Goal: Information Seeking & Learning: Learn about a topic

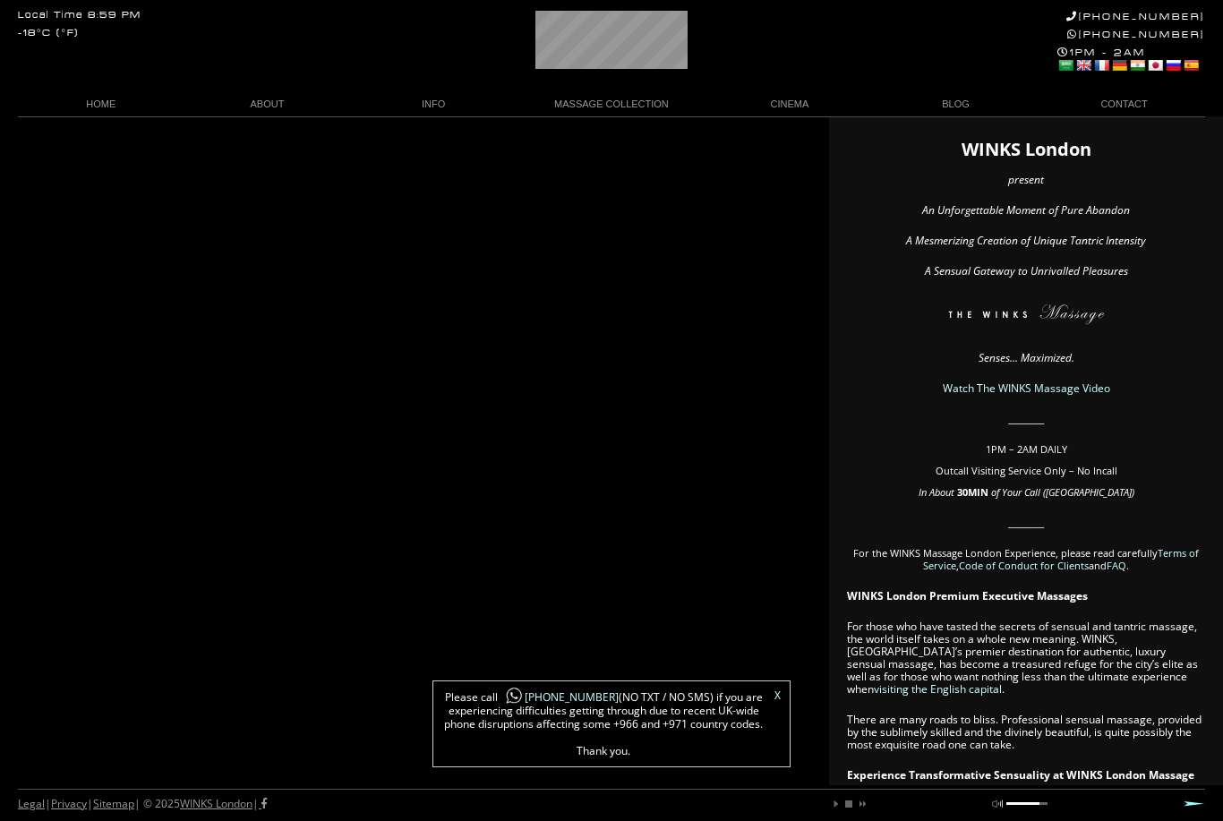
click at [241, 201] on link "The WINKS Masseuse" at bounding box center [267, 202] width 152 height 24
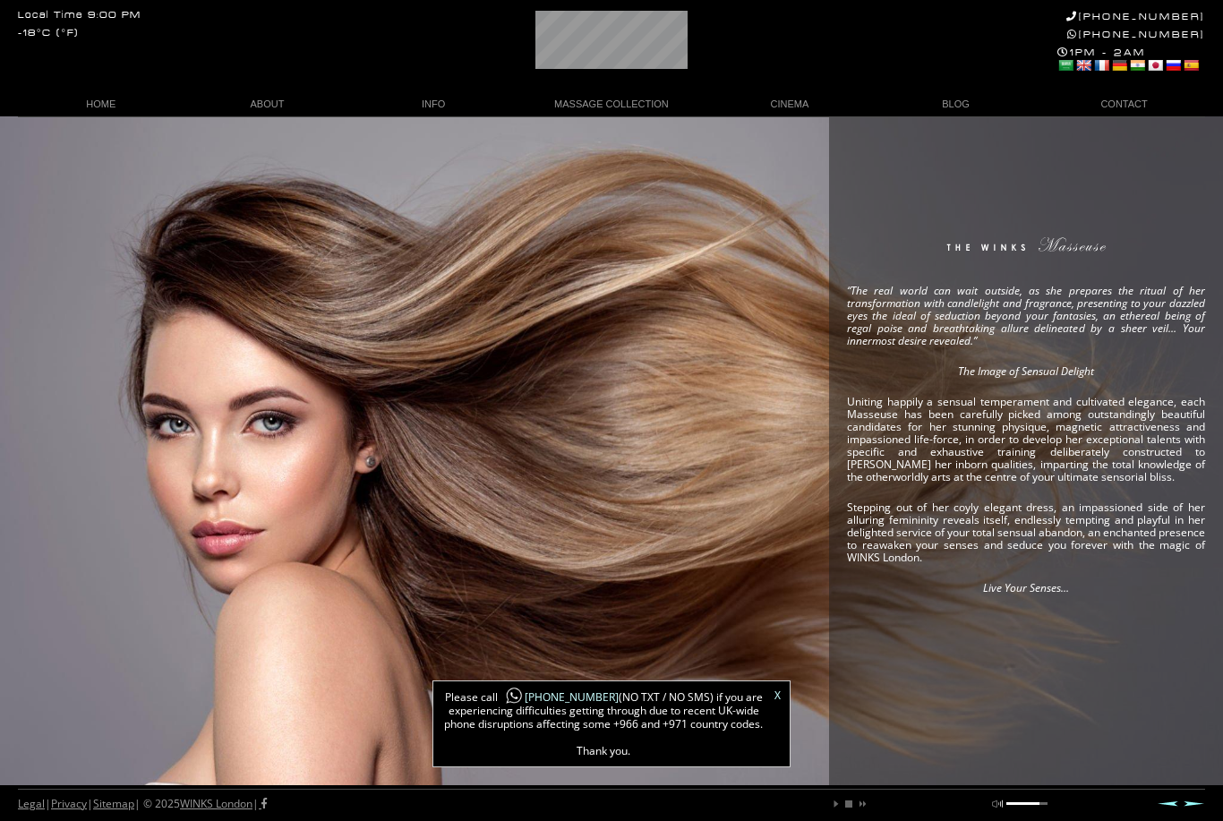
click at [773, 683] on div "X Please call +44 788 959 8888 (NO TXT / NO SMS) if you are experiencing diffic…" at bounding box center [612, 724] width 358 height 87
click at [791, 671] on div "“The real world can wait outside, as she prepares the ritual of her transformat…" at bounding box center [611, 450] width 1223 height 669
click at [780, 696] on link "X" at bounding box center [778, 696] width 6 height 11
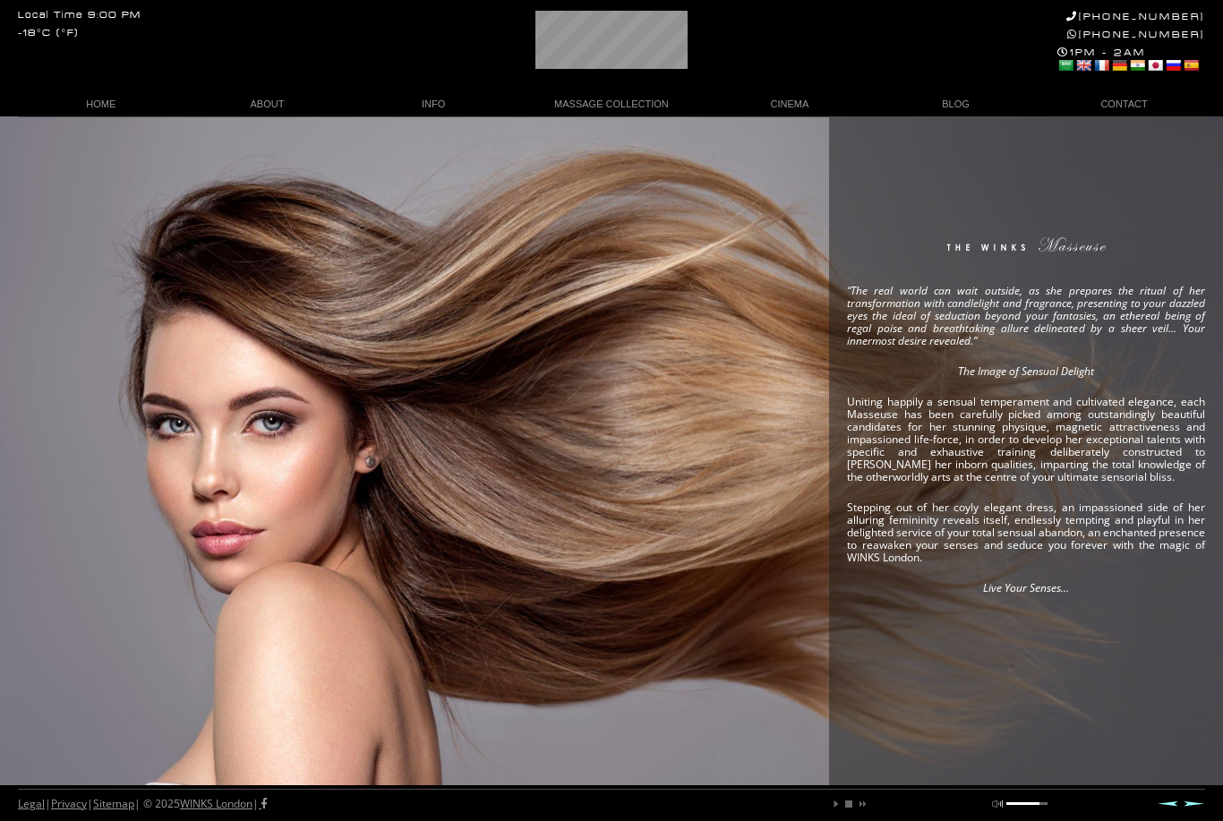
click at [635, 128] on div "“The real world can wait outside, as she prepares the ritual of her transformat…" at bounding box center [611, 450] width 1223 height 669
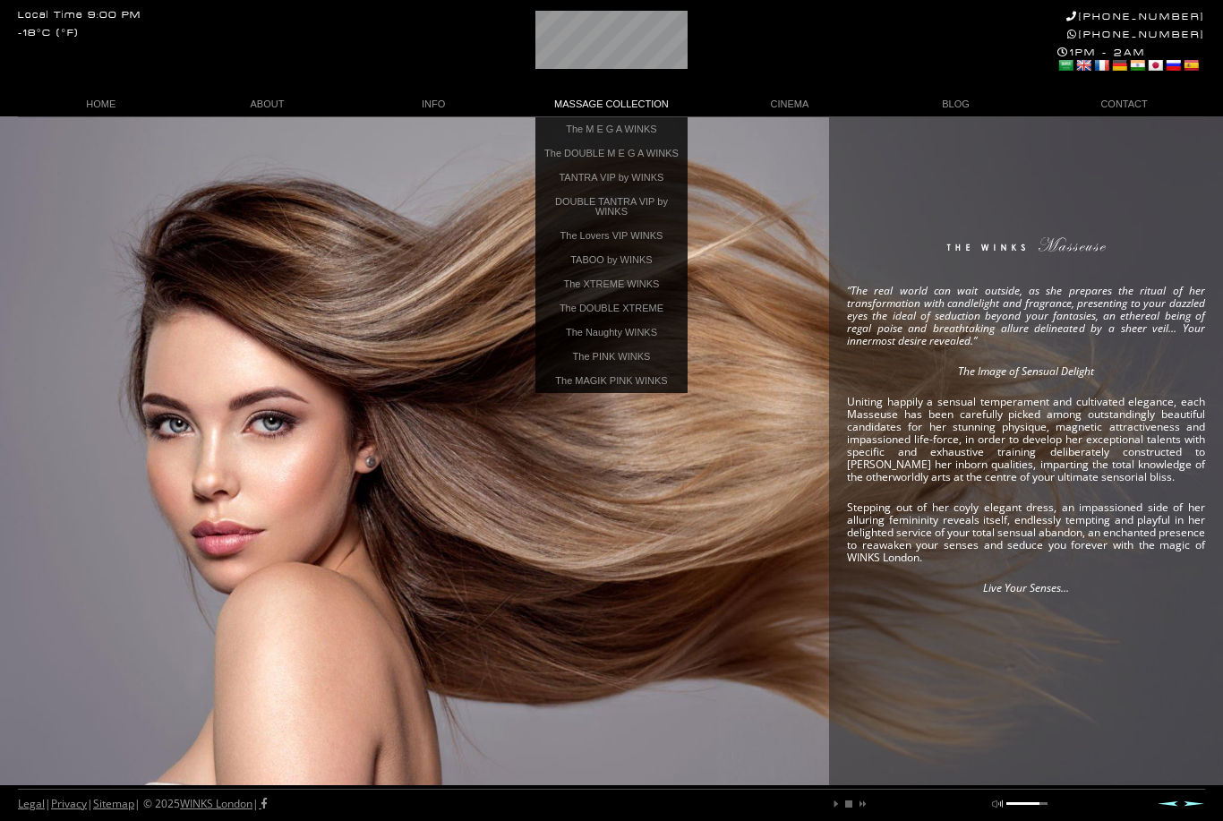
click at [649, 131] on link "The M E G A WINKS" at bounding box center [612, 129] width 152 height 24
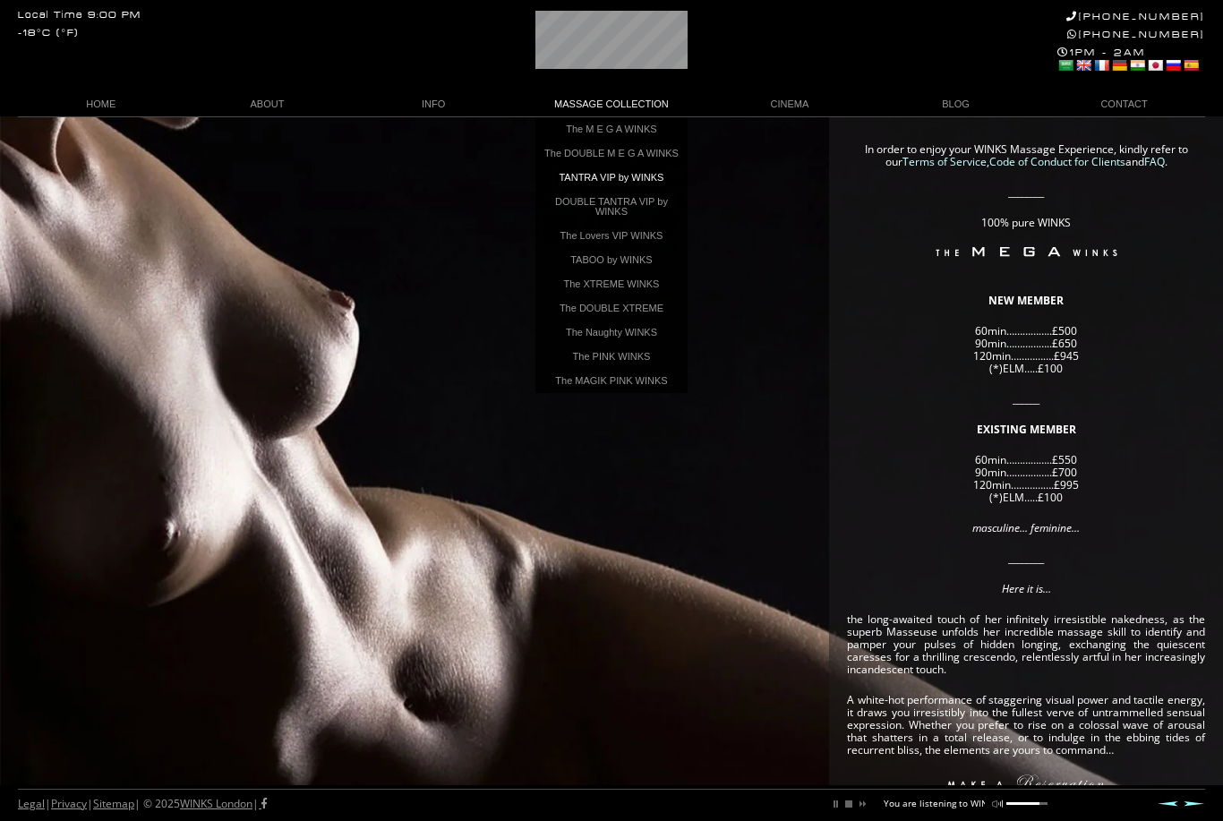
click at [664, 190] on link "TANTRA VIP by WINKS" at bounding box center [612, 178] width 152 height 24
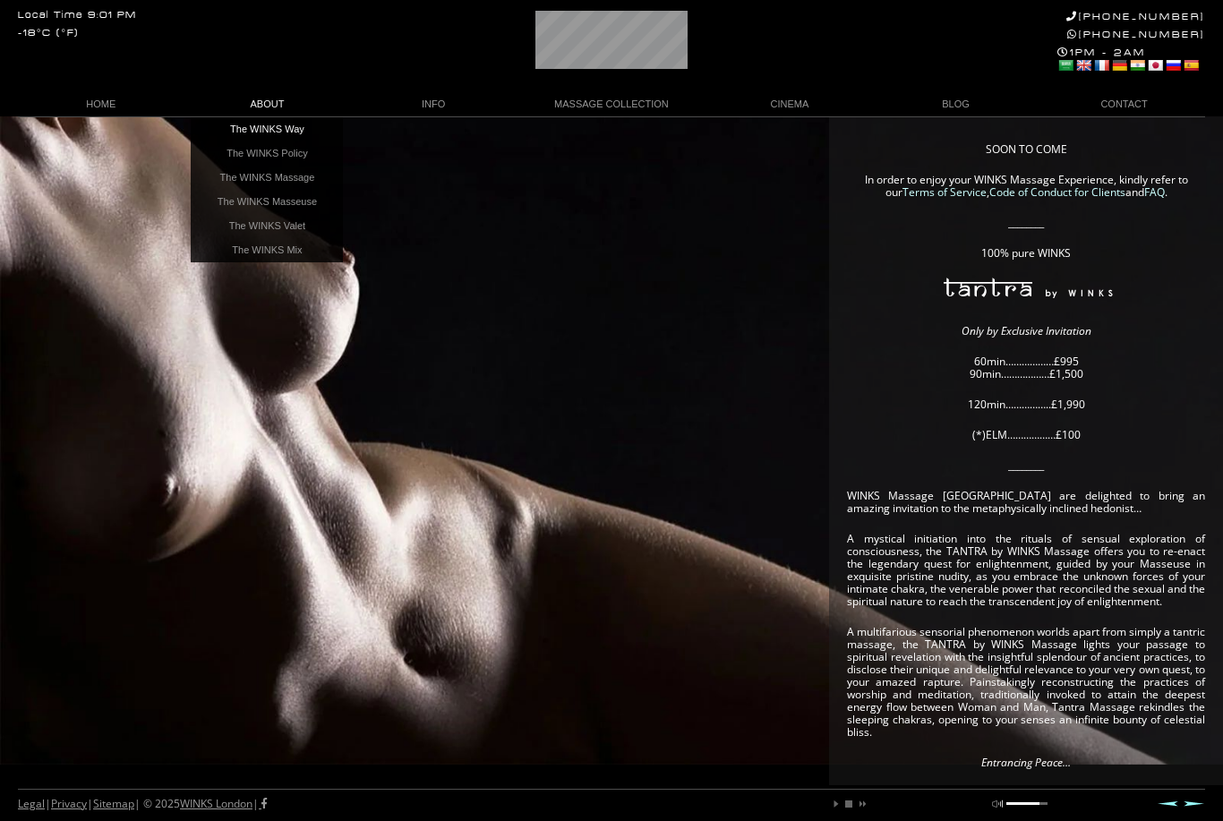
click at [237, 130] on link "The WINKS Way" at bounding box center [267, 129] width 152 height 24
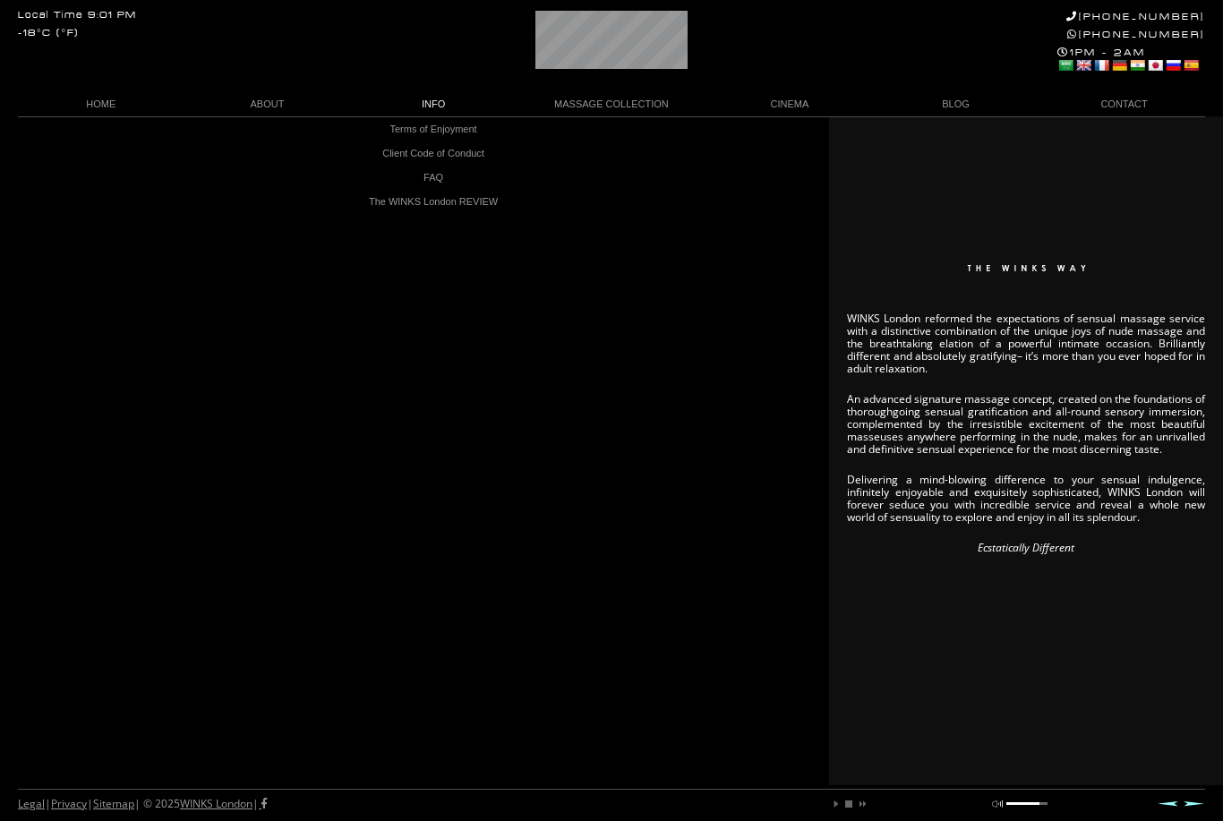
click at [320, 382] on div "WINKS London reformed the expectations of sensual massage service with a distin…" at bounding box center [611, 450] width 1223 height 669
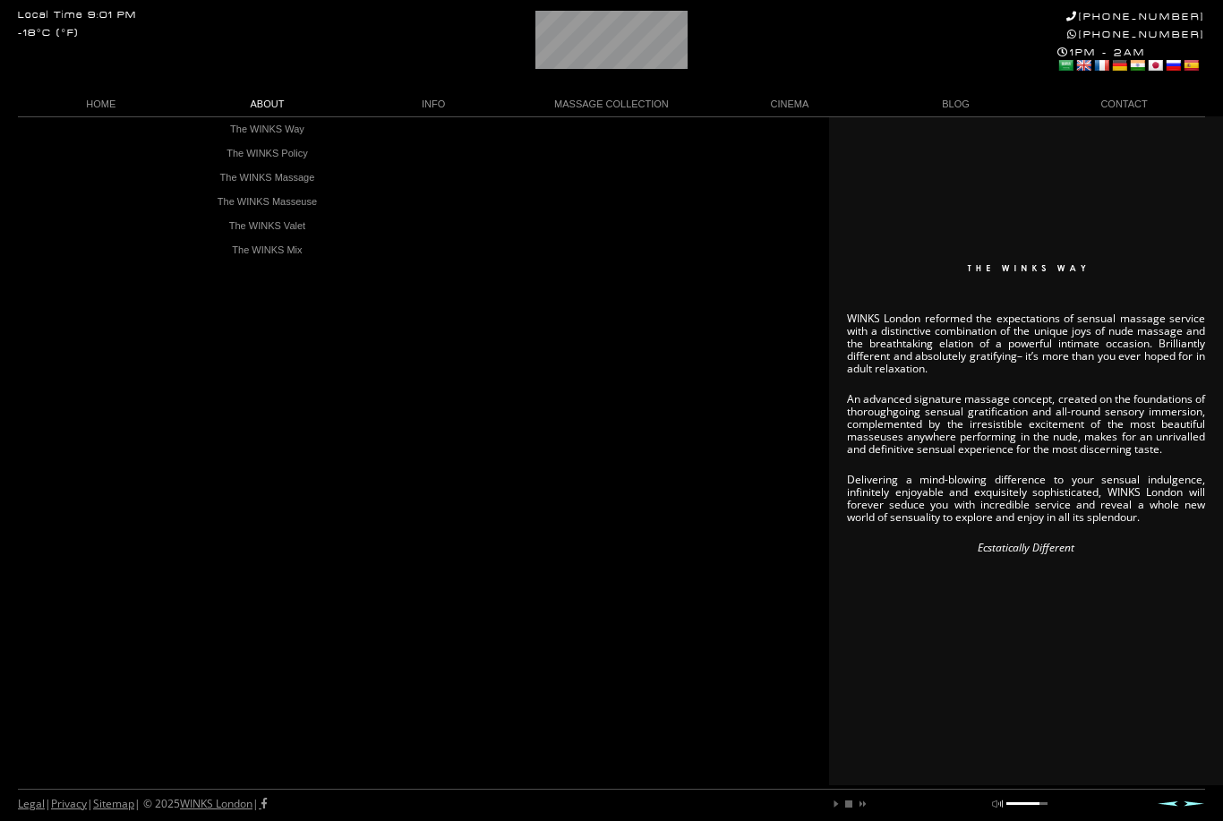
click at [318, 185] on link "The WINKS Massage" at bounding box center [267, 178] width 152 height 24
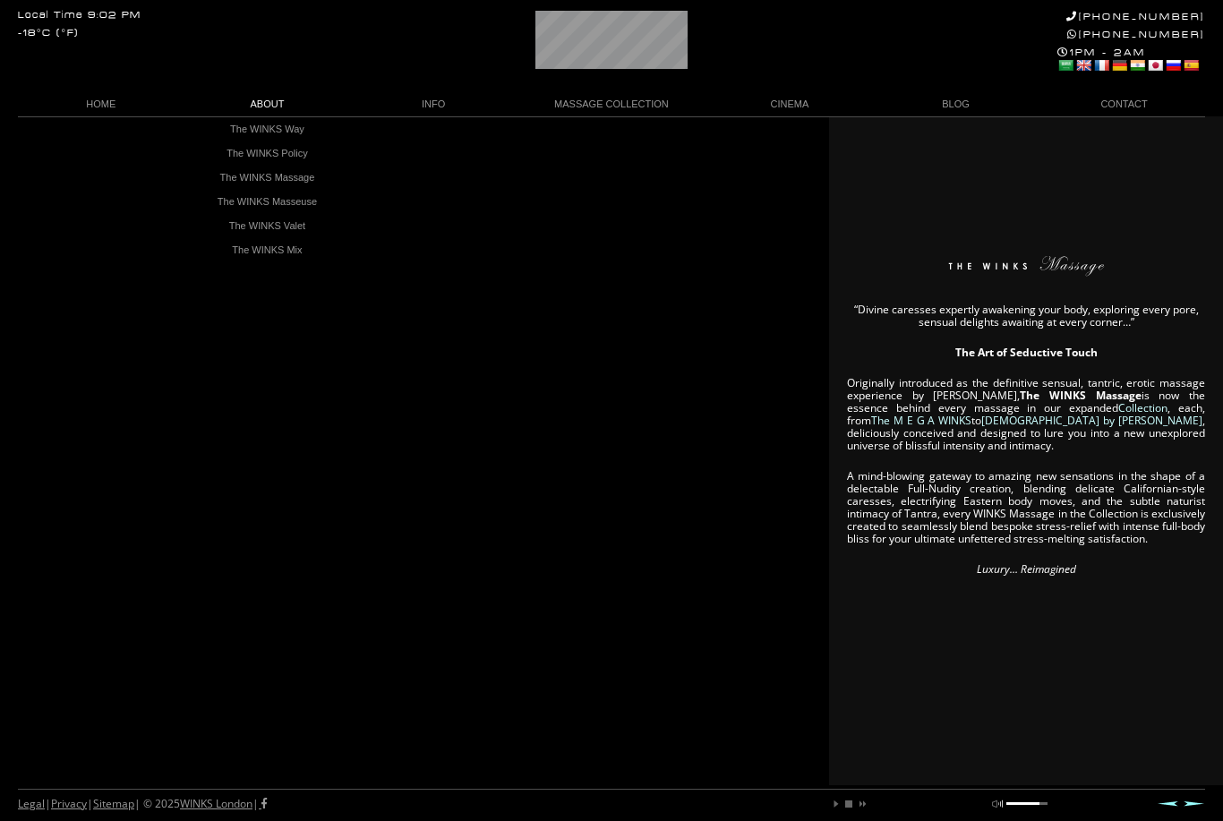
click at [320, 170] on link "The WINKS Massage" at bounding box center [267, 178] width 152 height 24
click at [89, 107] on link "HOME" at bounding box center [101, 104] width 167 height 24
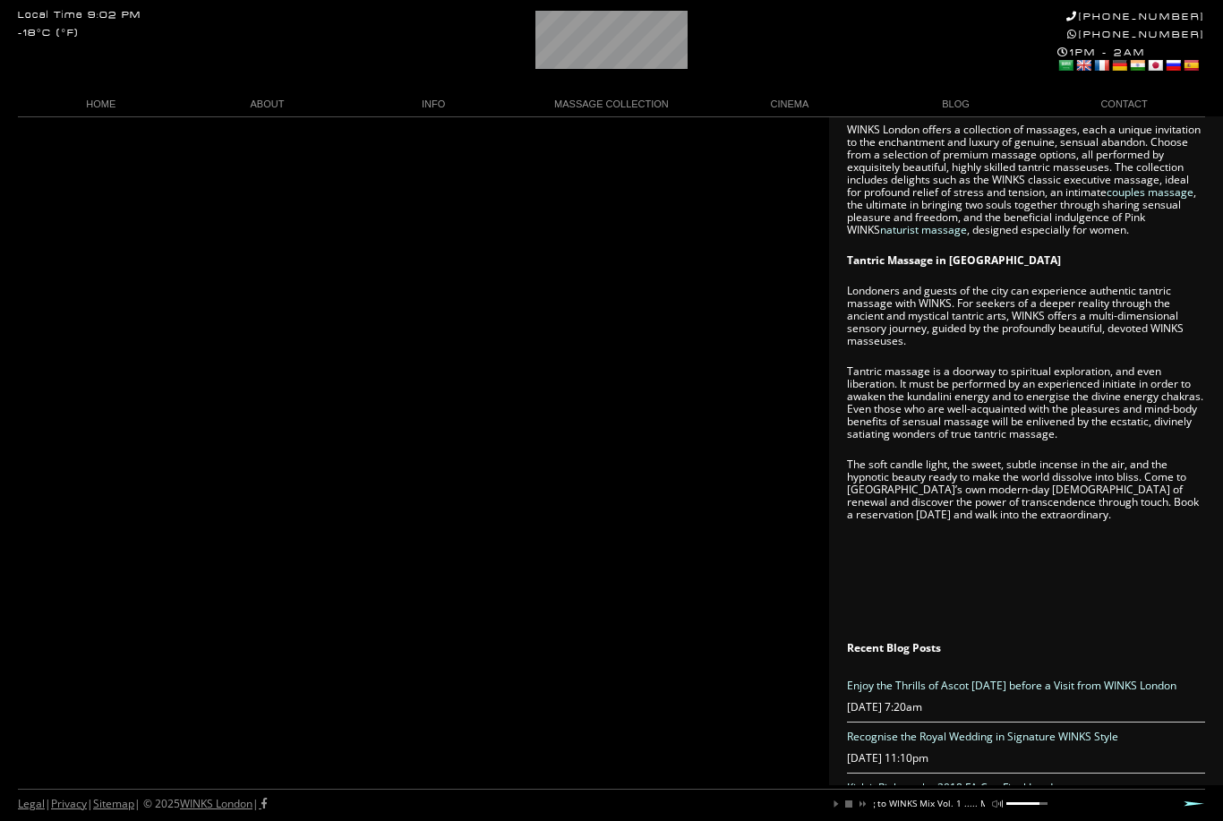
scroll to position [993, 0]
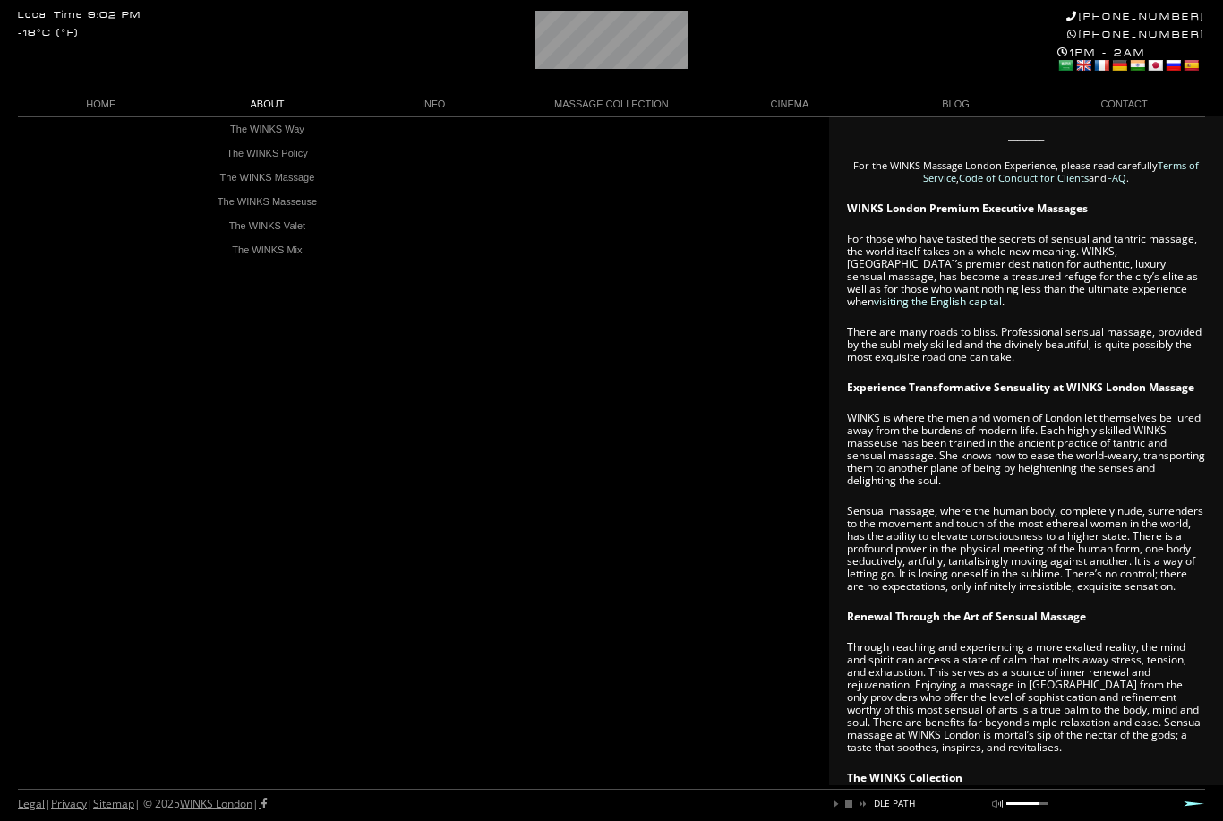
click at [251, 203] on link "The WINKS Masseuse" at bounding box center [267, 202] width 152 height 24
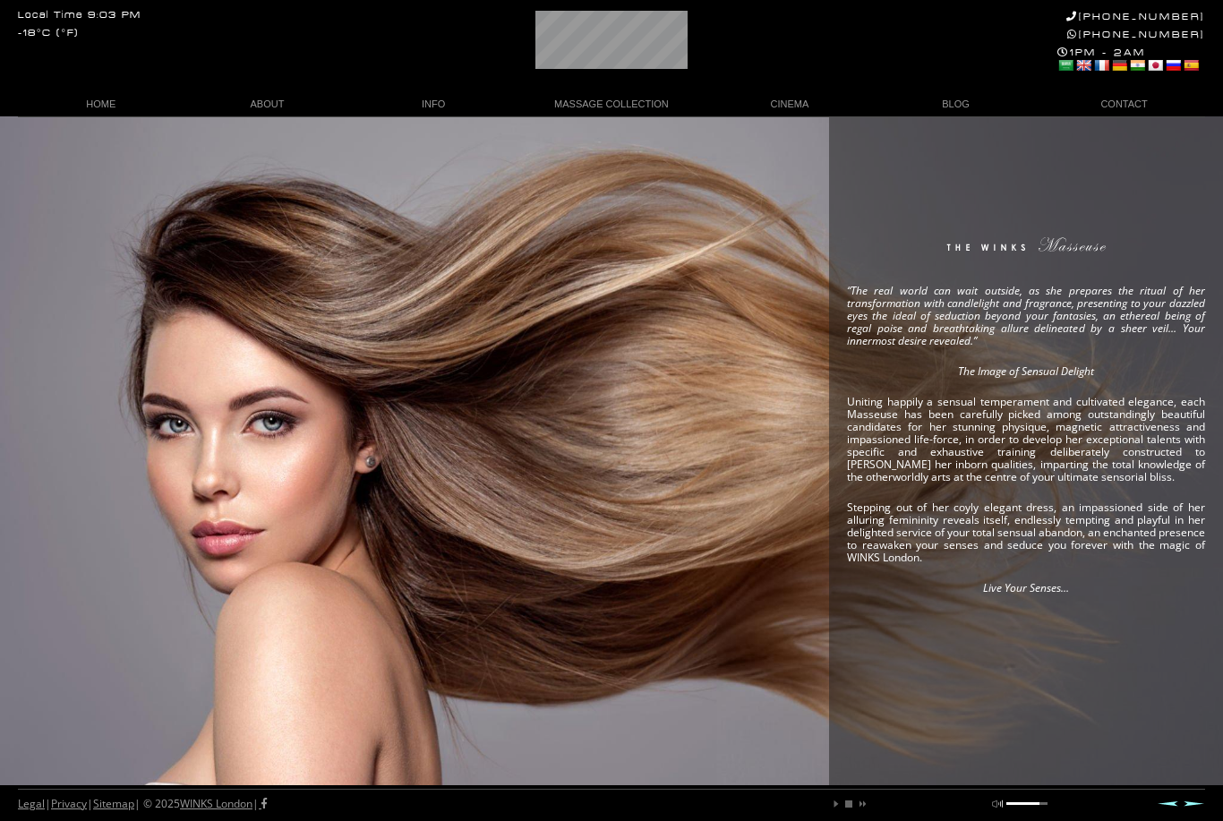
click at [1199, 794] on div "Legal | Privacy | Sitemap | © 2025 WINKS London | play pause stop next mute unm…" at bounding box center [612, 805] width 1188 height 32
click at [1206, 800] on div "Legal | Privacy | Sitemap | © 2025 WINKS London | play pause stop next mute unm…" at bounding box center [611, 805] width 1223 height 32
